Goal: Task Accomplishment & Management: Use online tool/utility

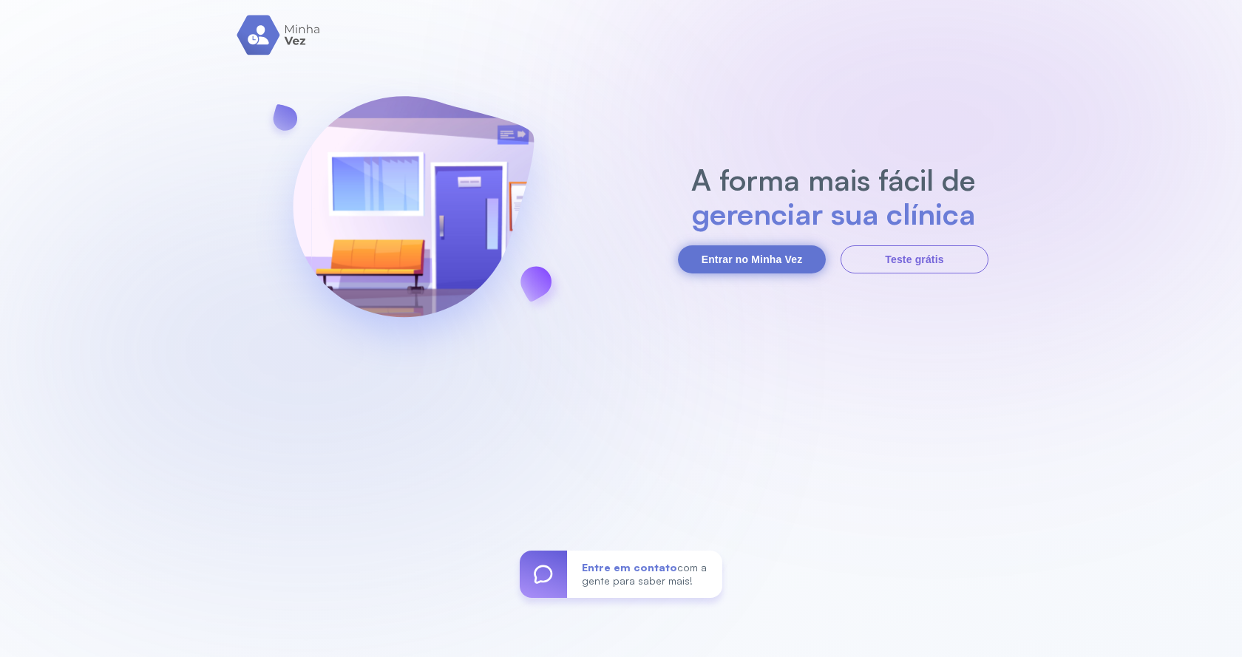
click at [759, 254] on button "Entrar no Minha Vez" at bounding box center [752, 260] width 148 height 28
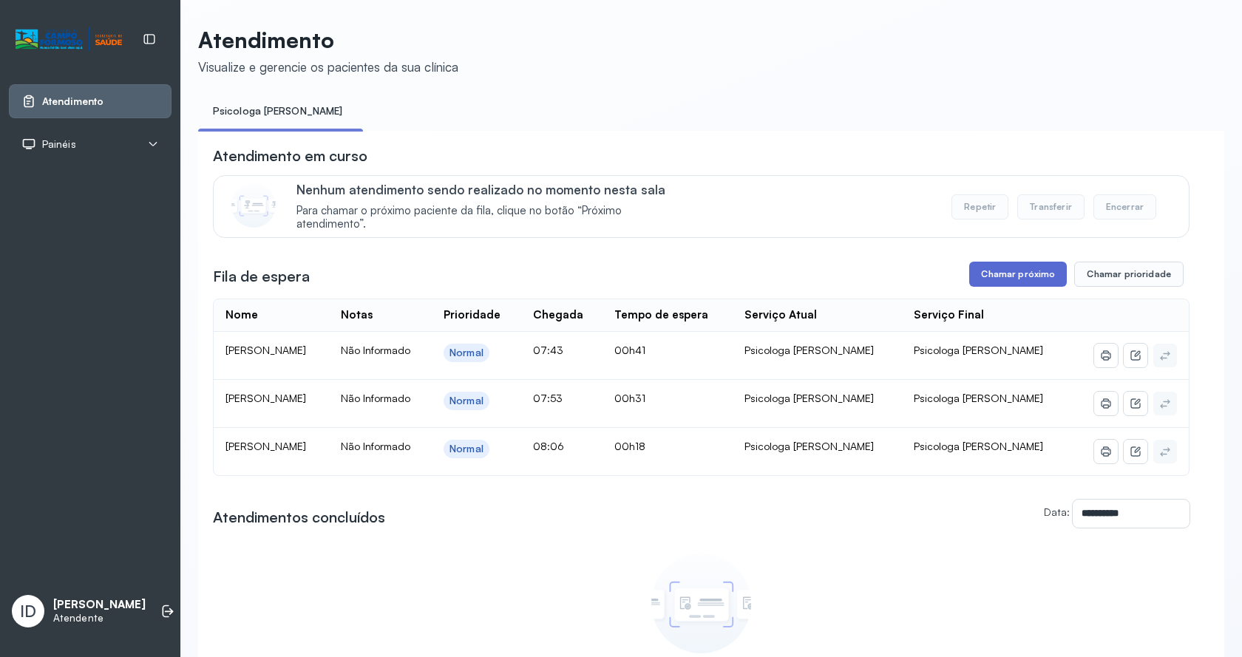
click at [981, 266] on button "Chamar próximo" at bounding box center [1018, 274] width 98 height 25
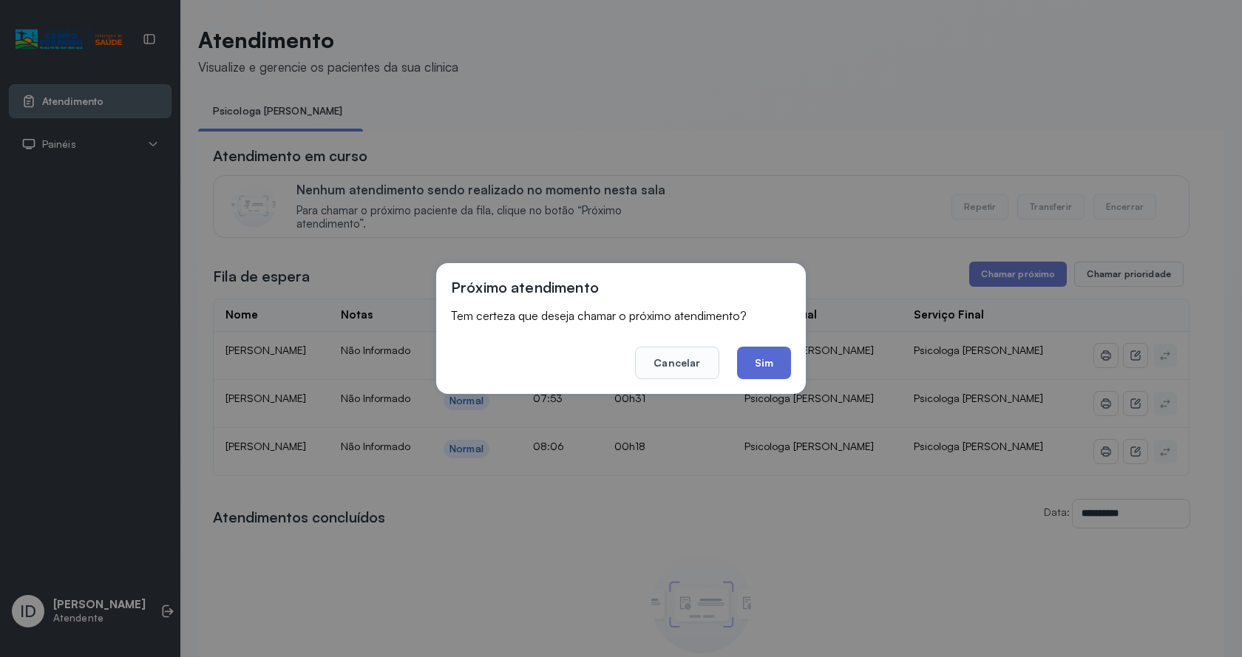
drag, startPoint x: 756, startPoint y: 372, endPoint x: 546, endPoint y: 170, distance: 290.8
click at [755, 372] on button "Sim" at bounding box center [764, 363] width 54 height 33
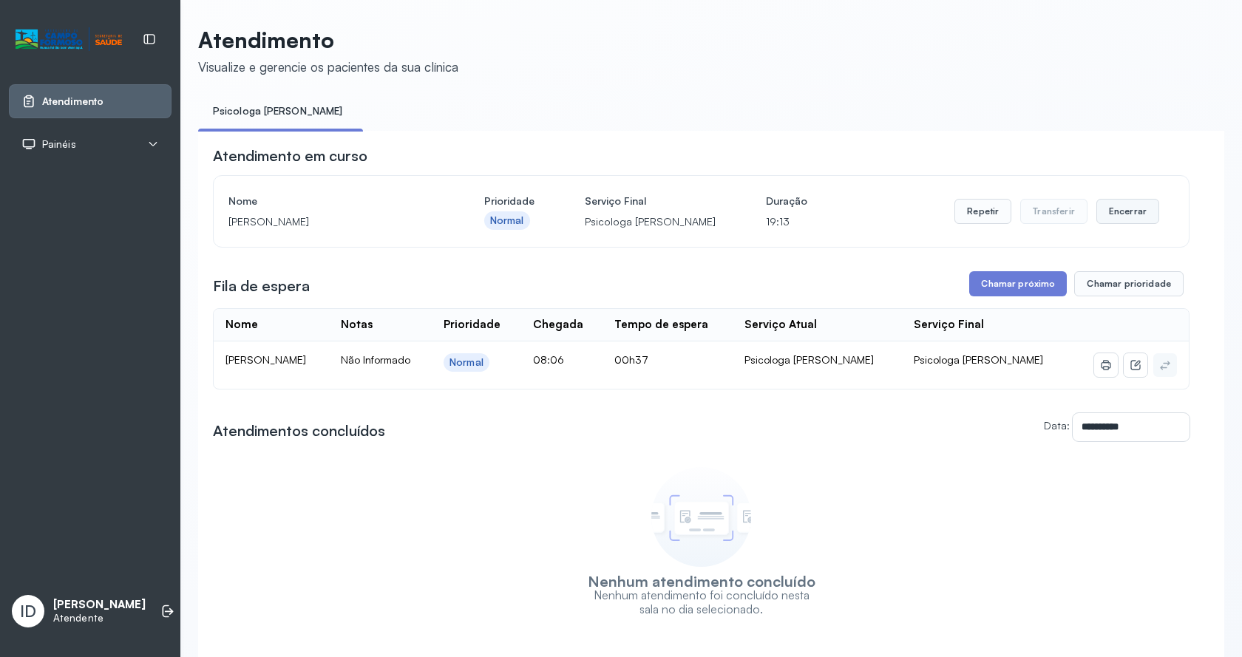
click at [1118, 216] on button "Encerrar" at bounding box center [1128, 211] width 63 height 25
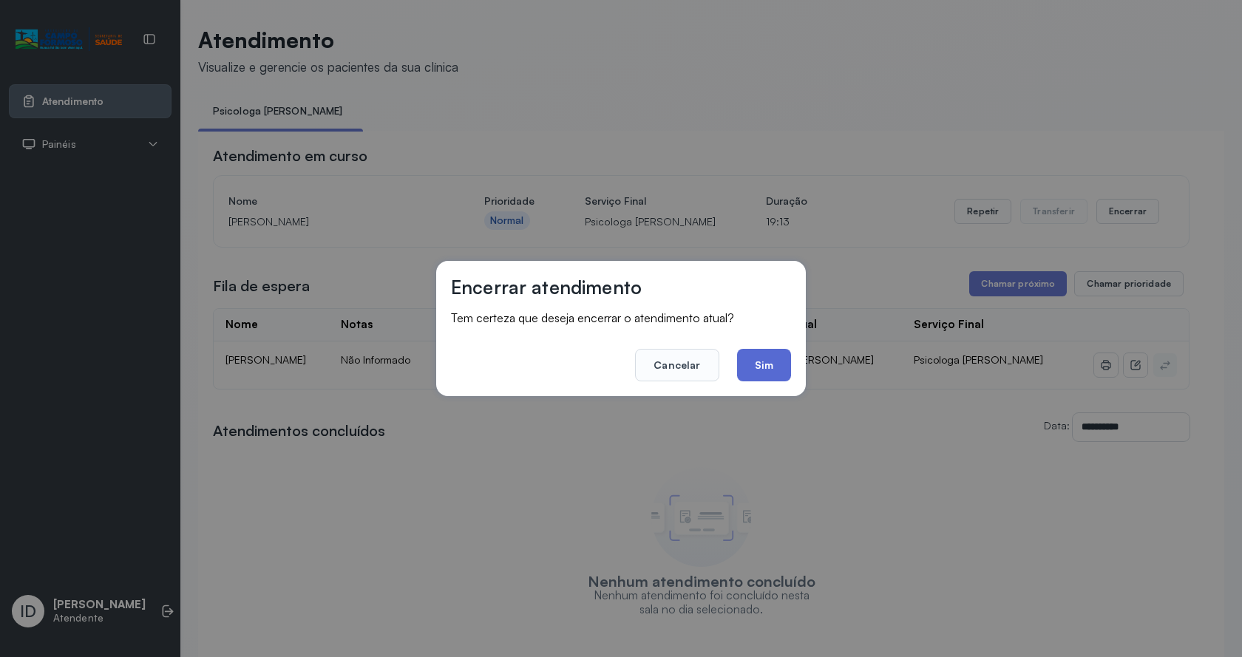
click at [756, 351] on button "Sim" at bounding box center [764, 365] width 54 height 33
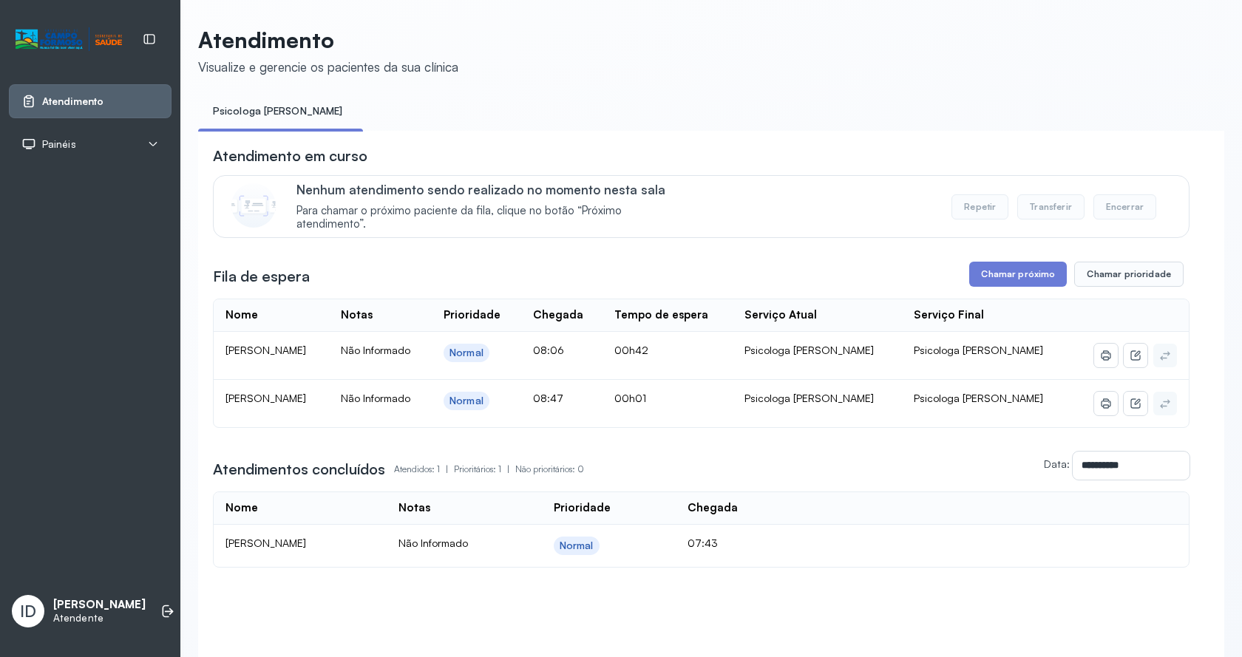
click at [987, 263] on div "**********" at bounding box center [701, 357] width 977 height 422
click at [988, 282] on button "Chamar próximo" at bounding box center [1018, 274] width 98 height 25
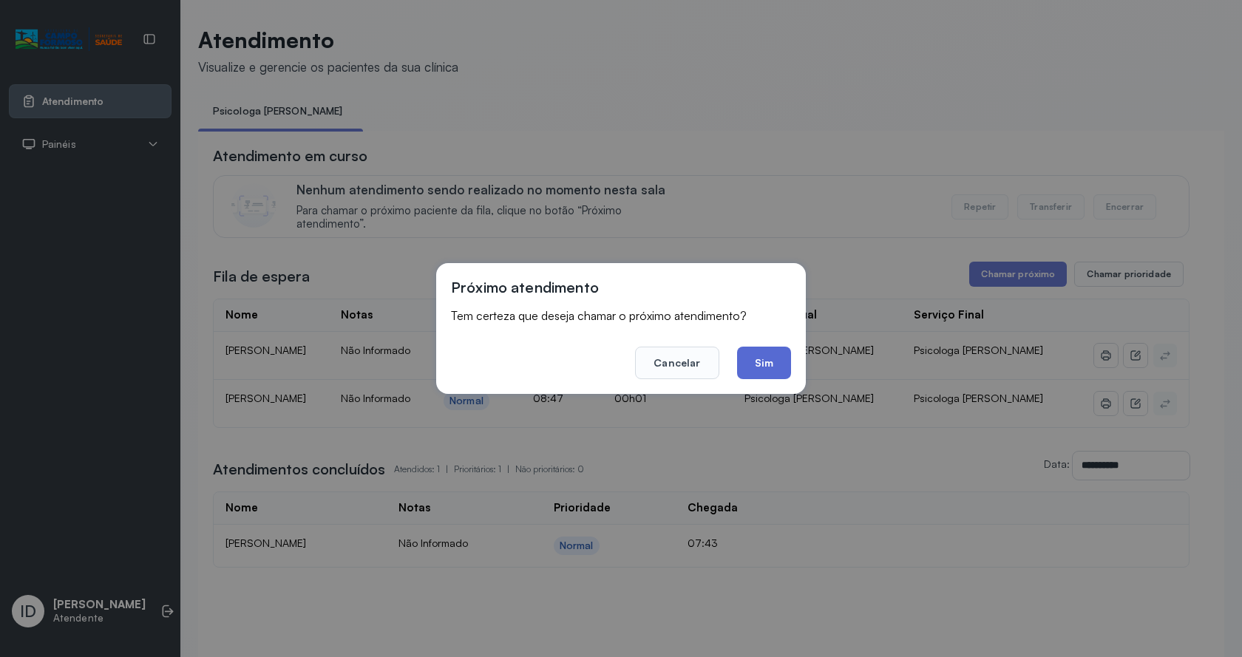
drag, startPoint x: 768, startPoint y: 359, endPoint x: 442, endPoint y: 224, distance: 352.1
click at [723, 360] on footer "Cancelar Sim" at bounding box center [621, 352] width 340 height 53
drag, startPoint x: 782, startPoint y: 375, endPoint x: 732, endPoint y: 345, distance: 58.7
click at [782, 375] on button "Sim" at bounding box center [764, 363] width 54 height 33
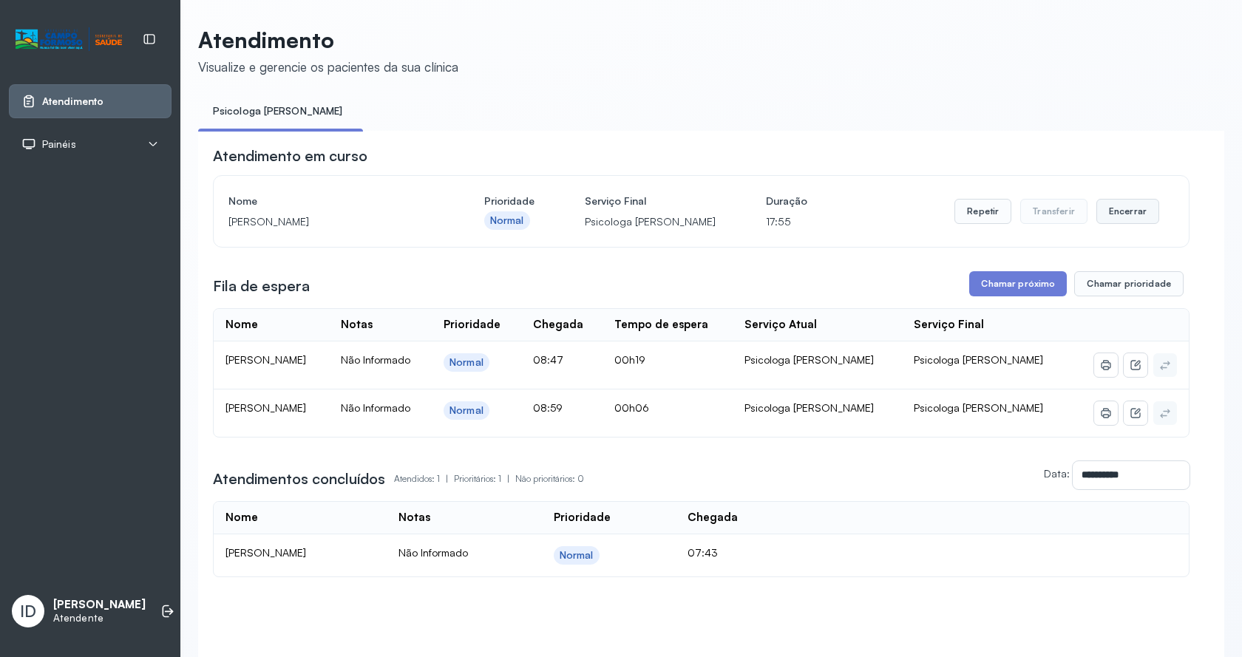
click at [1125, 213] on button "Encerrar" at bounding box center [1128, 211] width 63 height 25
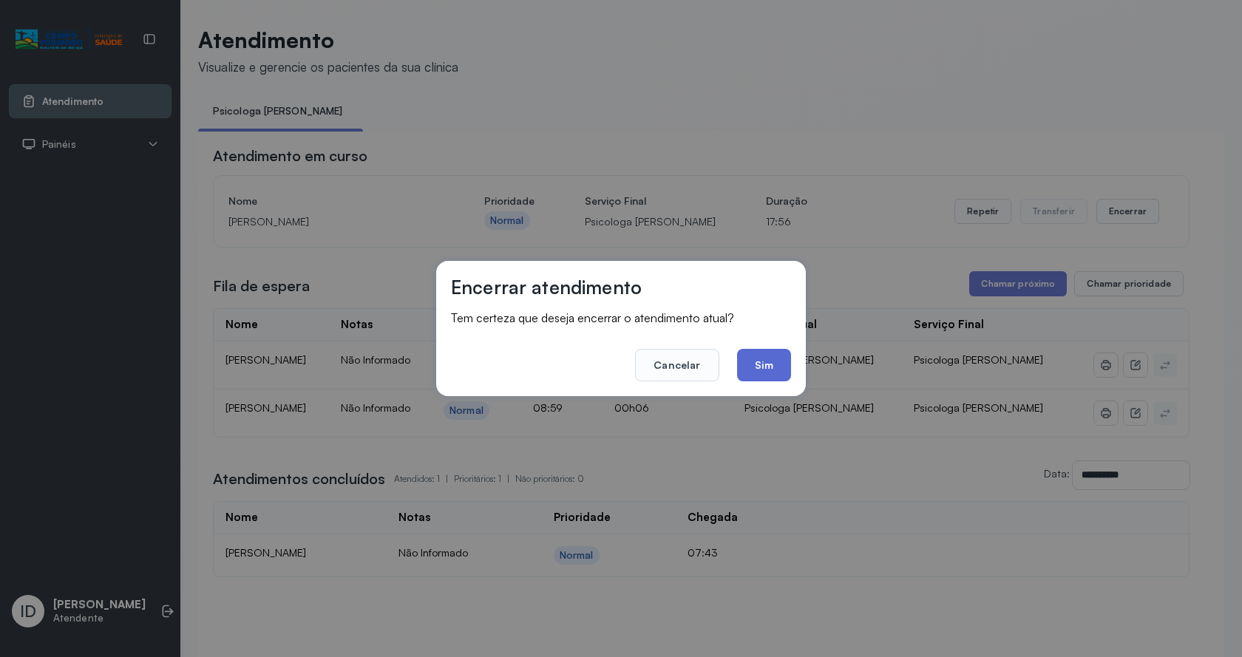
click at [751, 373] on button "Sim" at bounding box center [764, 365] width 54 height 33
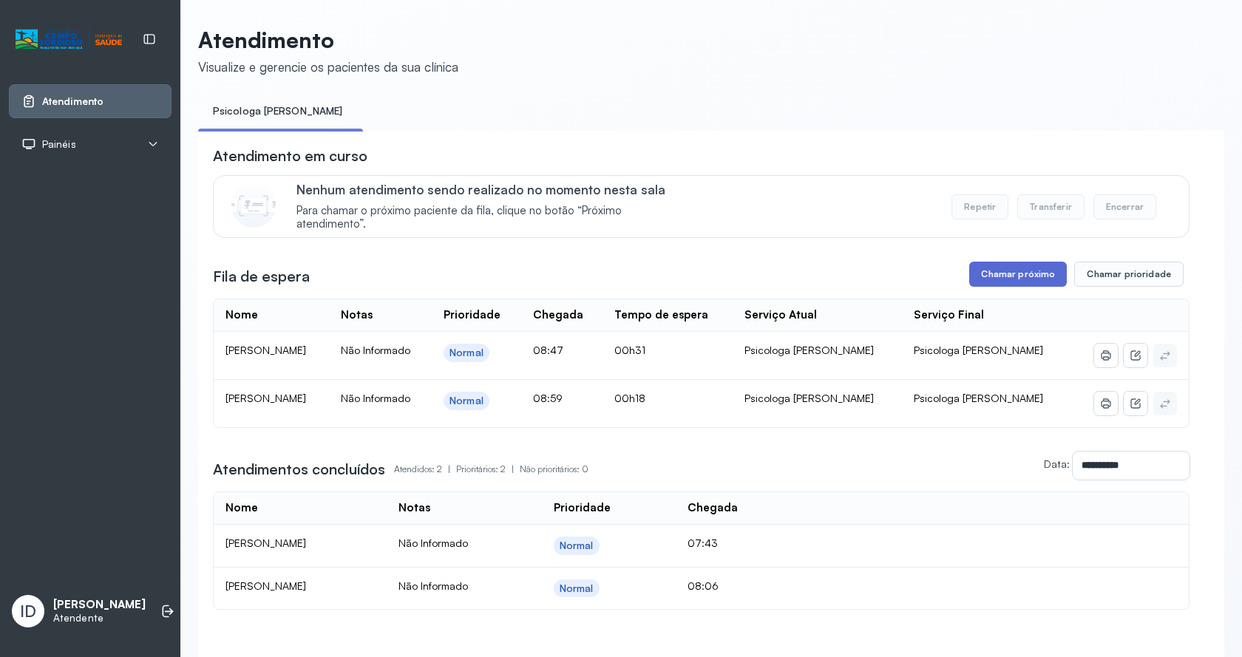
click at [996, 282] on button "Chamar próximo" at bounding box center [1018, 274] width 98 height 25
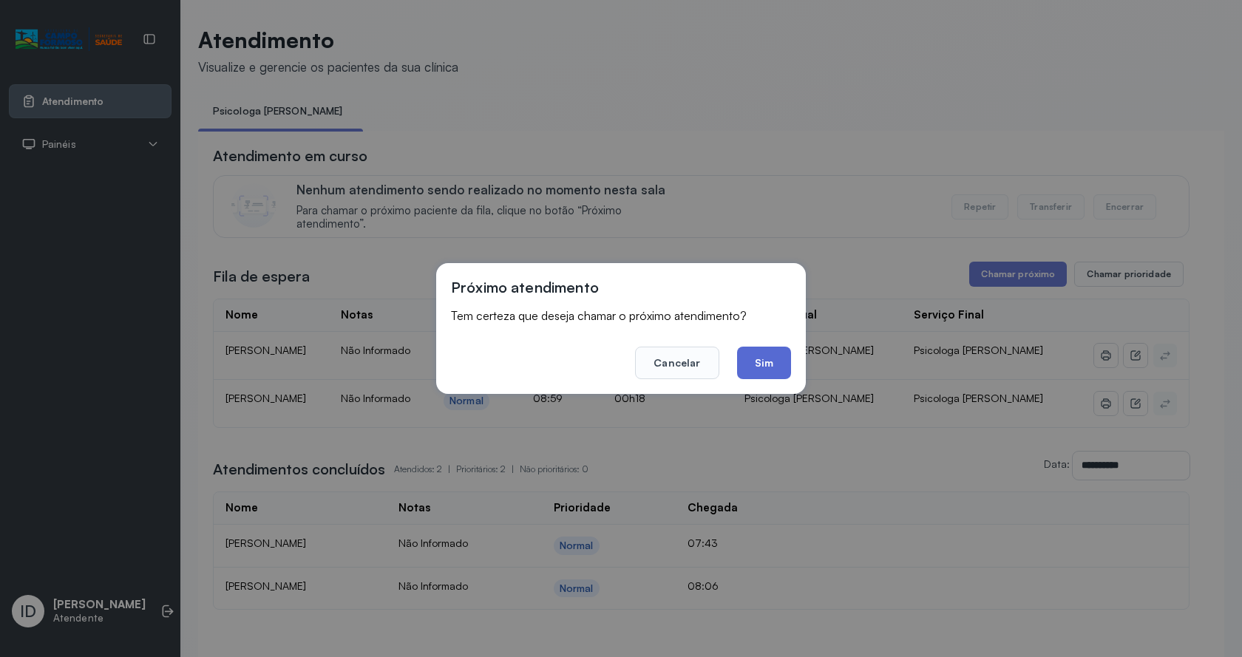
click at [768, 361] on button "Sim" at bounding box center [764, 363] width 54 height 33
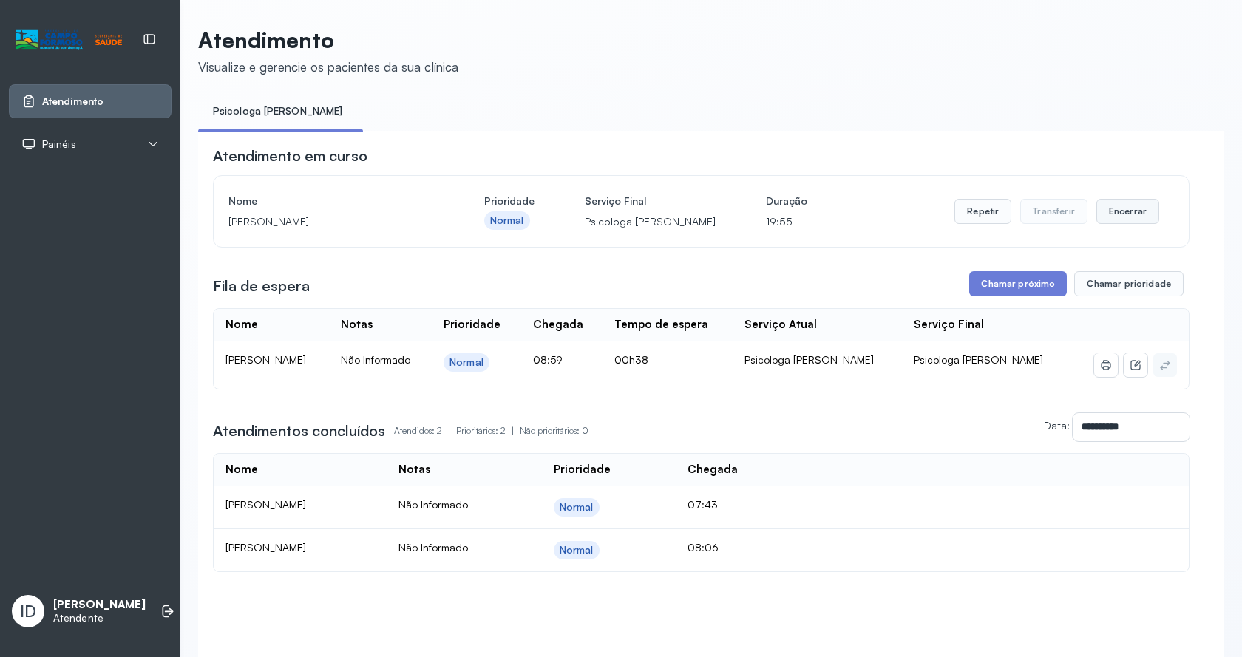
click at [1131, 213] on button "Encerrar" at bounding box center [1128, 211] width 63 height 25
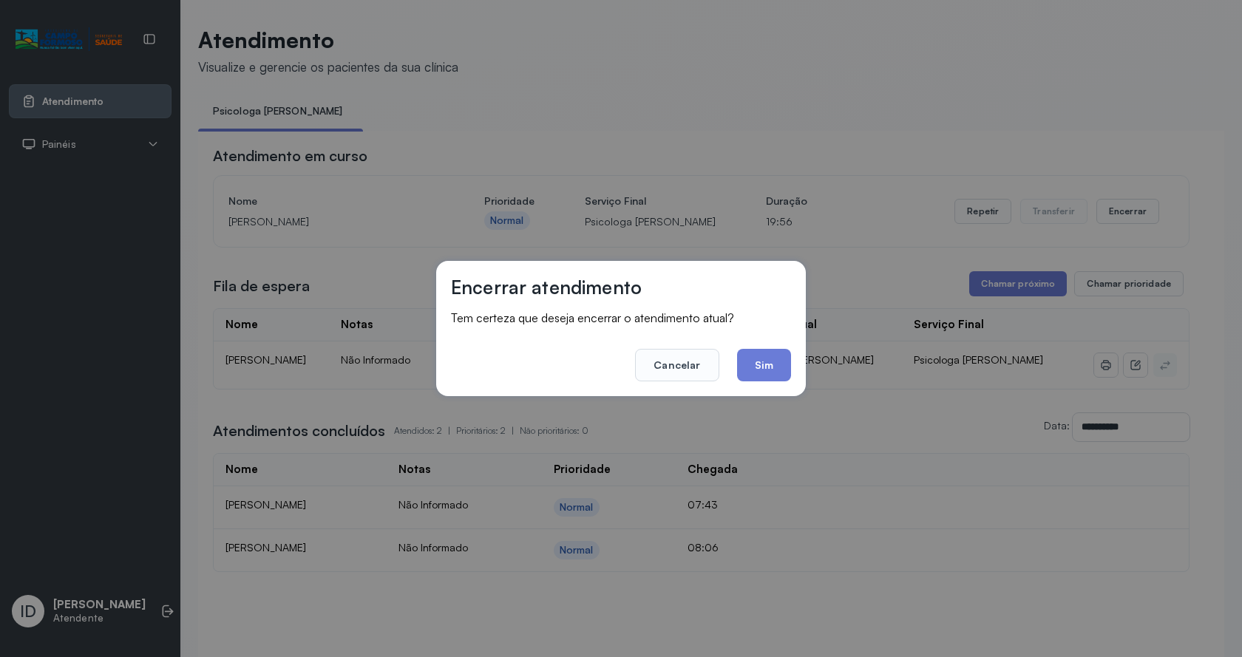
drag, startPoint x: 757, startPoint y: 368, endPoint x: 780, endPoint y: 365, distance: 23.2
click at [776, 367] on button "Sim" at bounding box center [764, 365] width 54 height 33
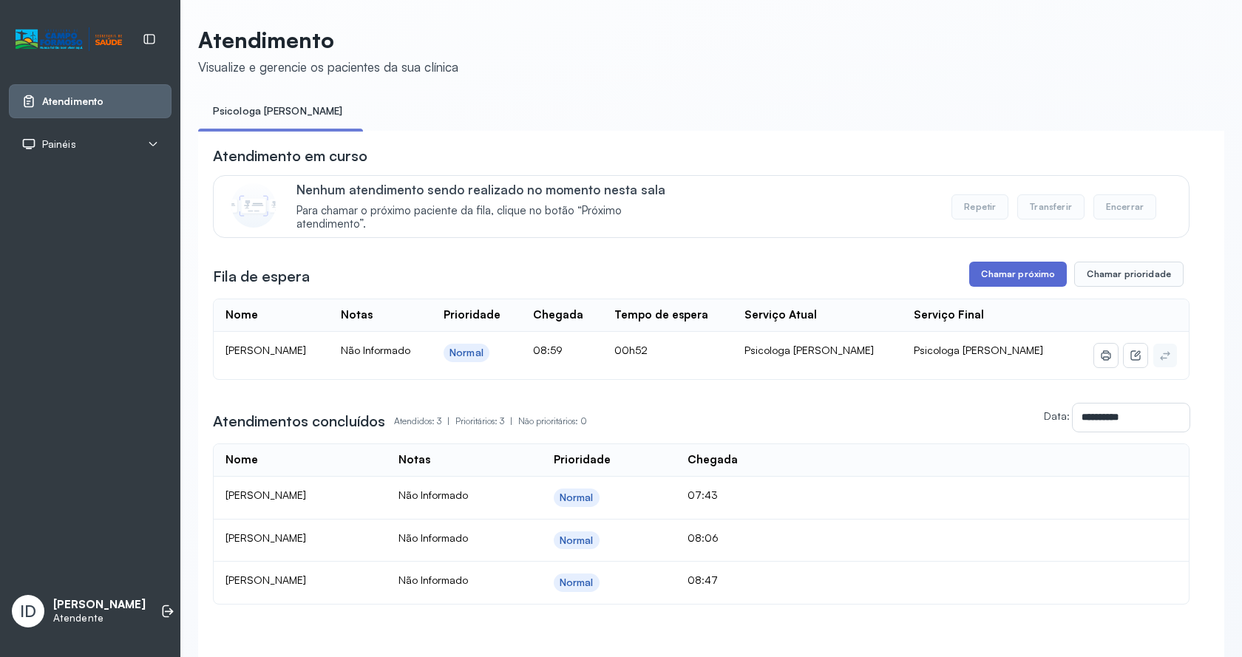
click at [1001, 274] on button "Chamar próximo" at bounding box center [1018, 274] width 98 height 25
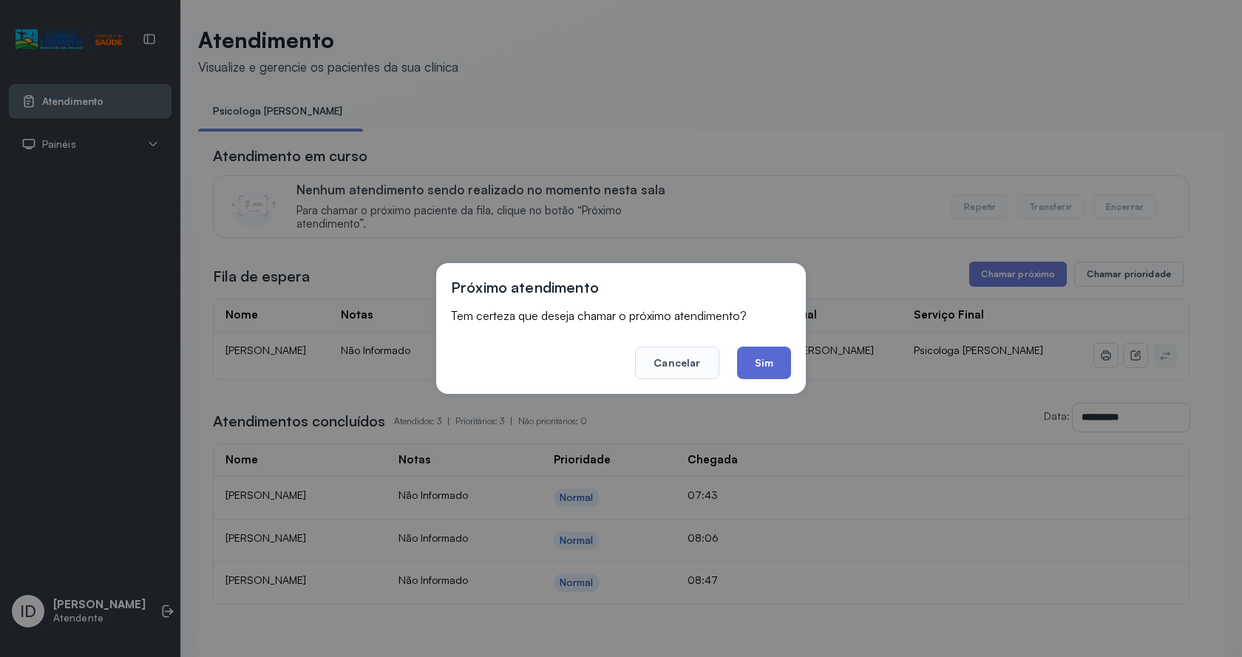
click at [749, 368] on button "Sim" at bounding box center [764, 363] width 54 height 33
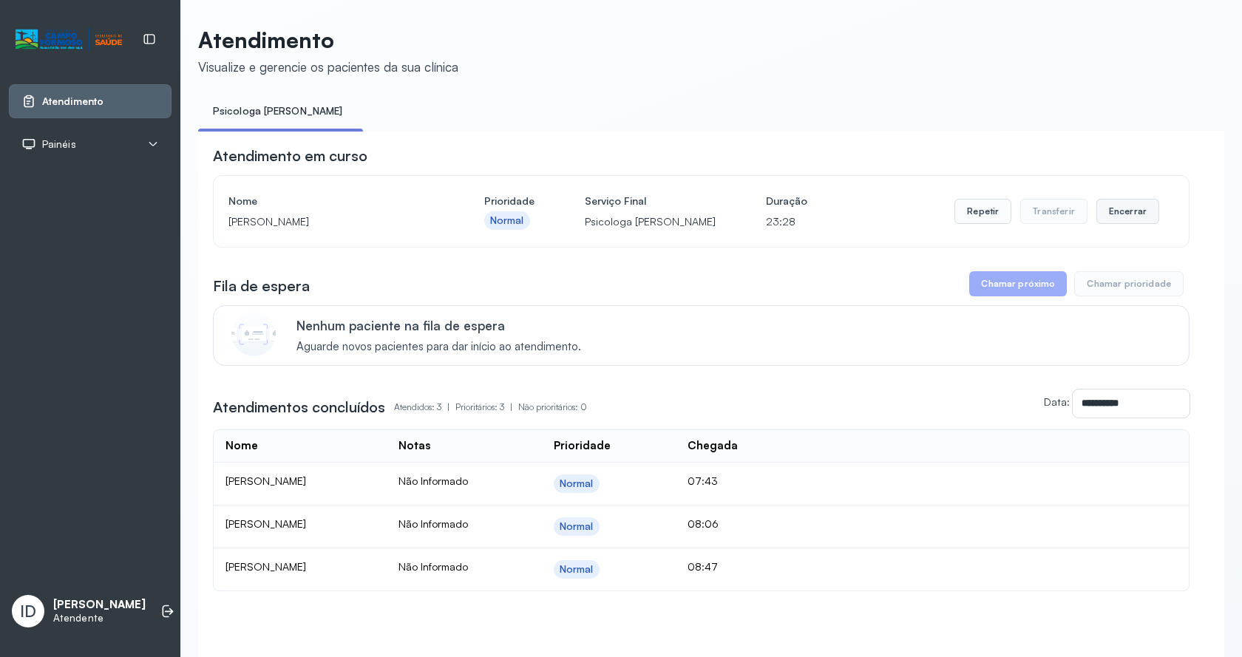
click at [1111, 211] on button "Encerrar" at bounding box center [1128, 211] width 63 height 25
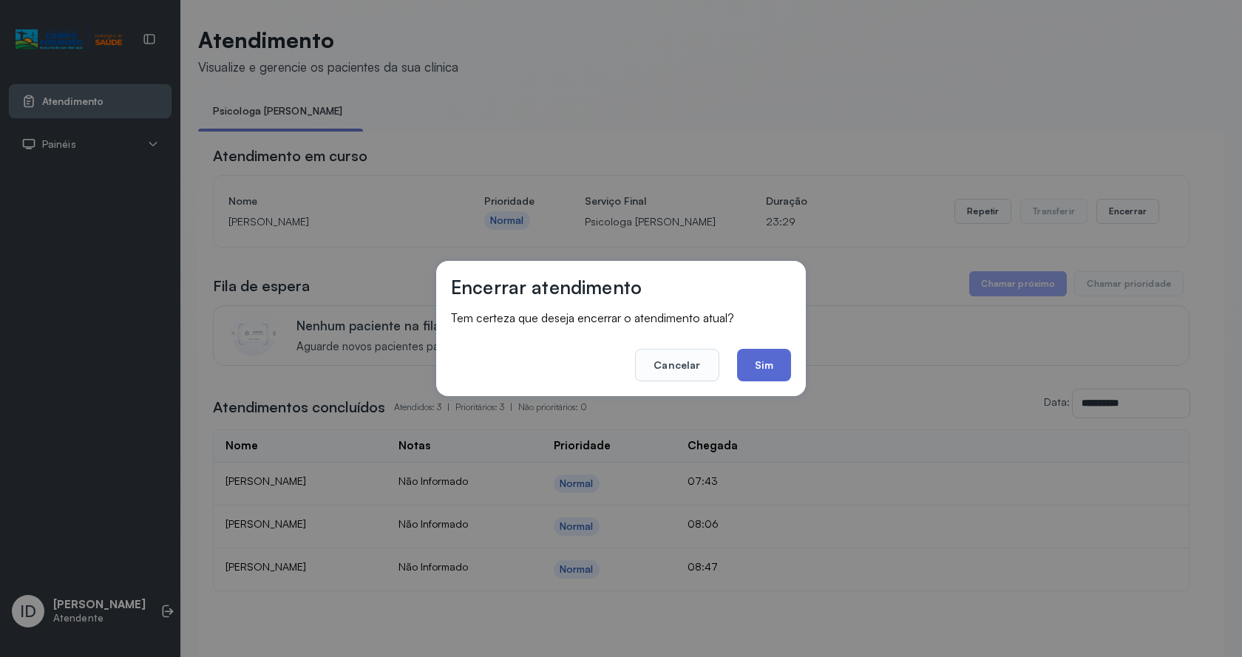
click at [779, 359] on button "Sim" at bounding box center [764, 365] width 54 height 33
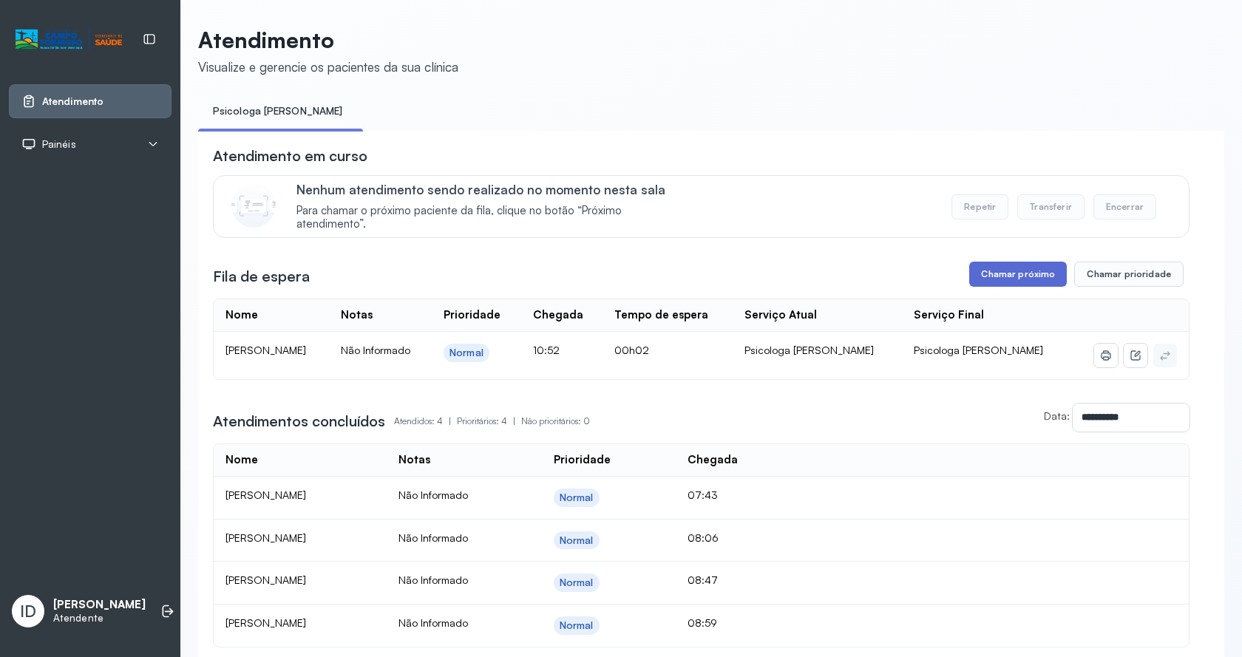
click at [1052, 279] on button "Chamar próximo" at bounding box center [1018, 274] width 98 height 25
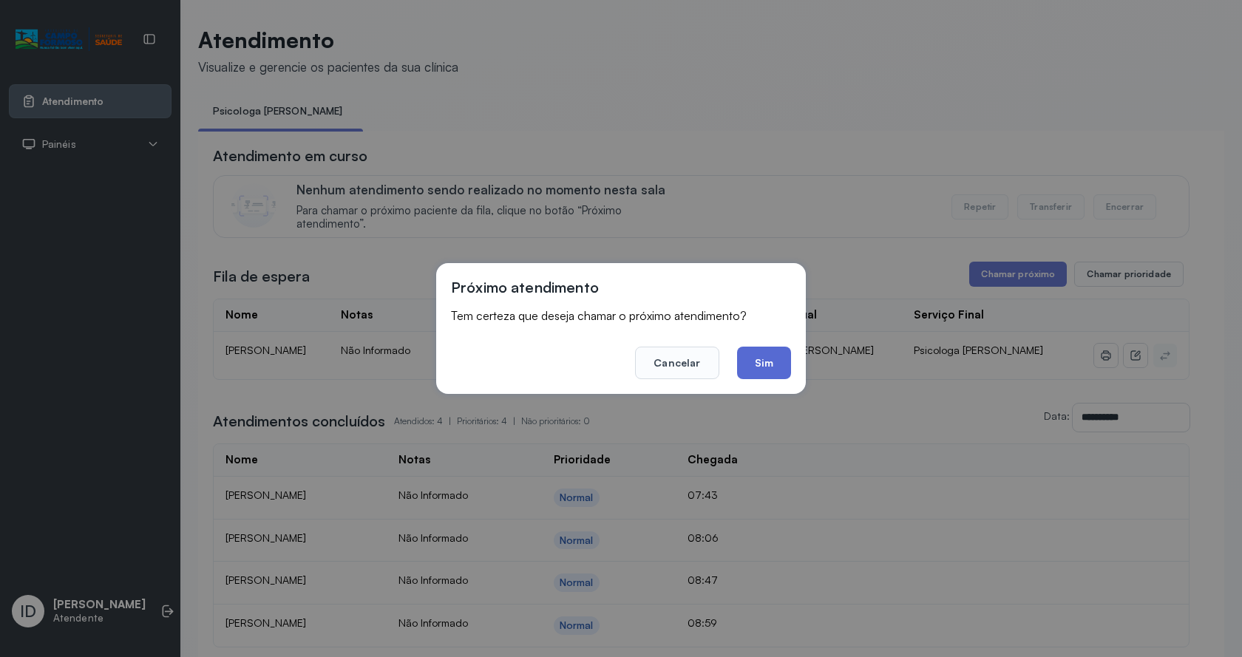
click at [772, 374] on button "Sim" at bounding box center [764, 363] width 54 height 33
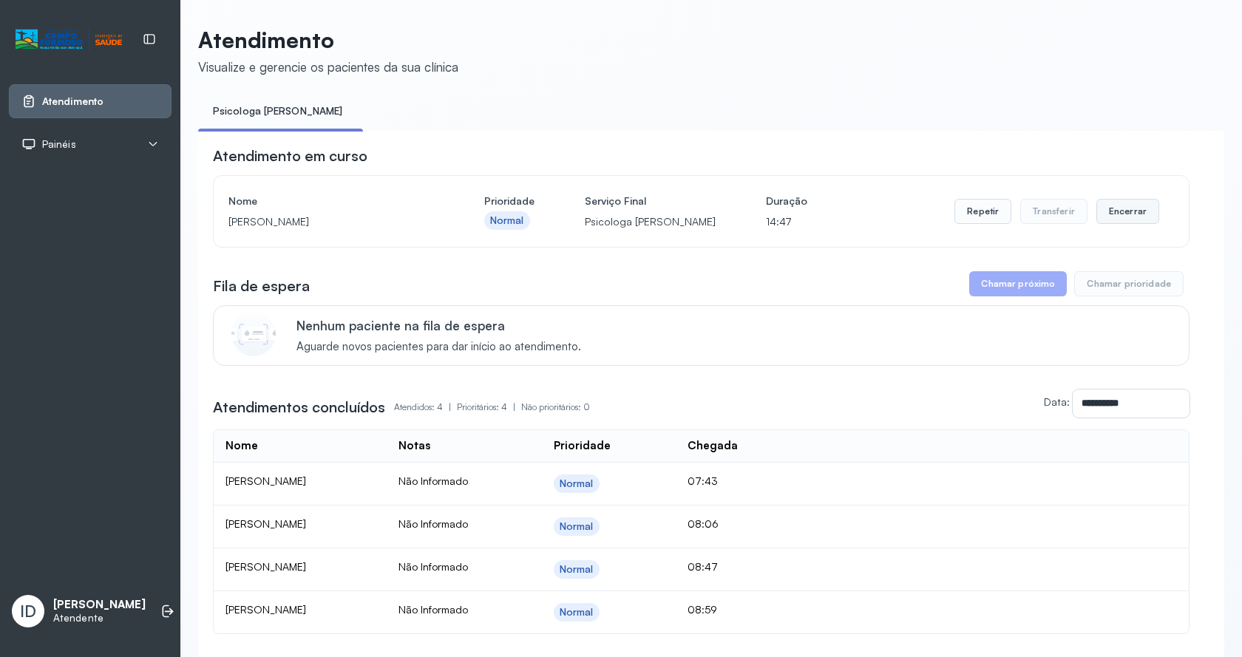
click at [1138, 224] on button "Encerrar" at bounding box center [1128, 211] width 63 height 25
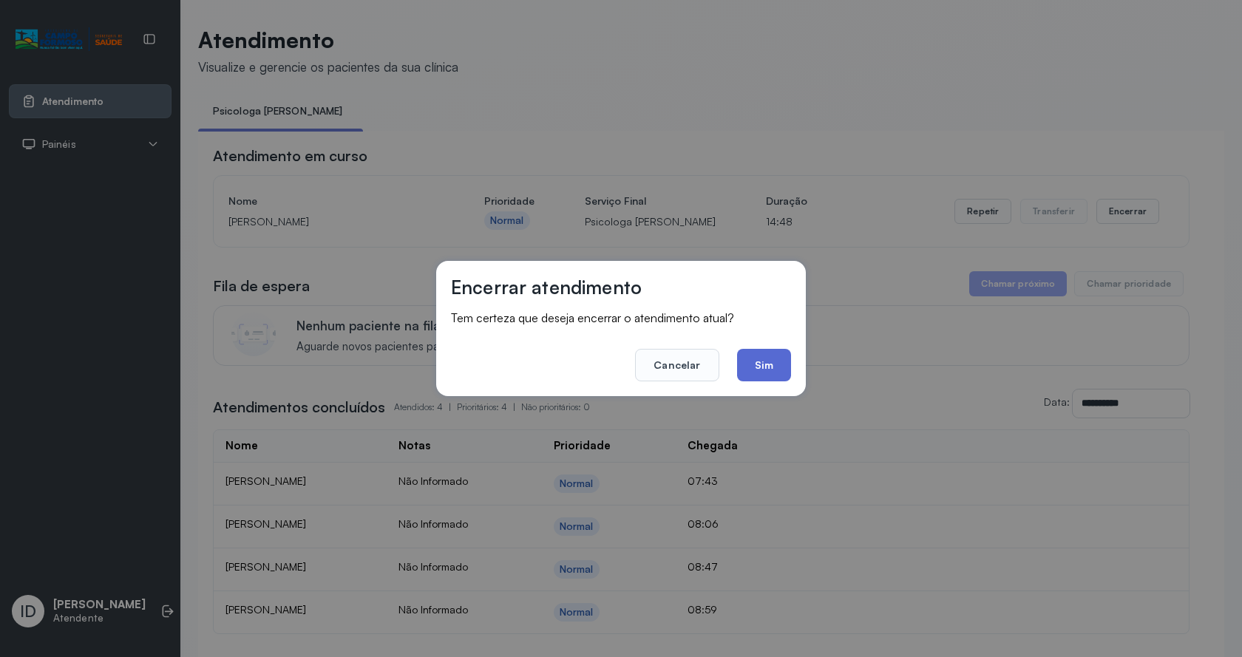
click at [785, 359] on button "Sim" at bounding box center [764, 365] width 54 height 33
